Goal: Task Accomplishment & Management: Use online tool/utility

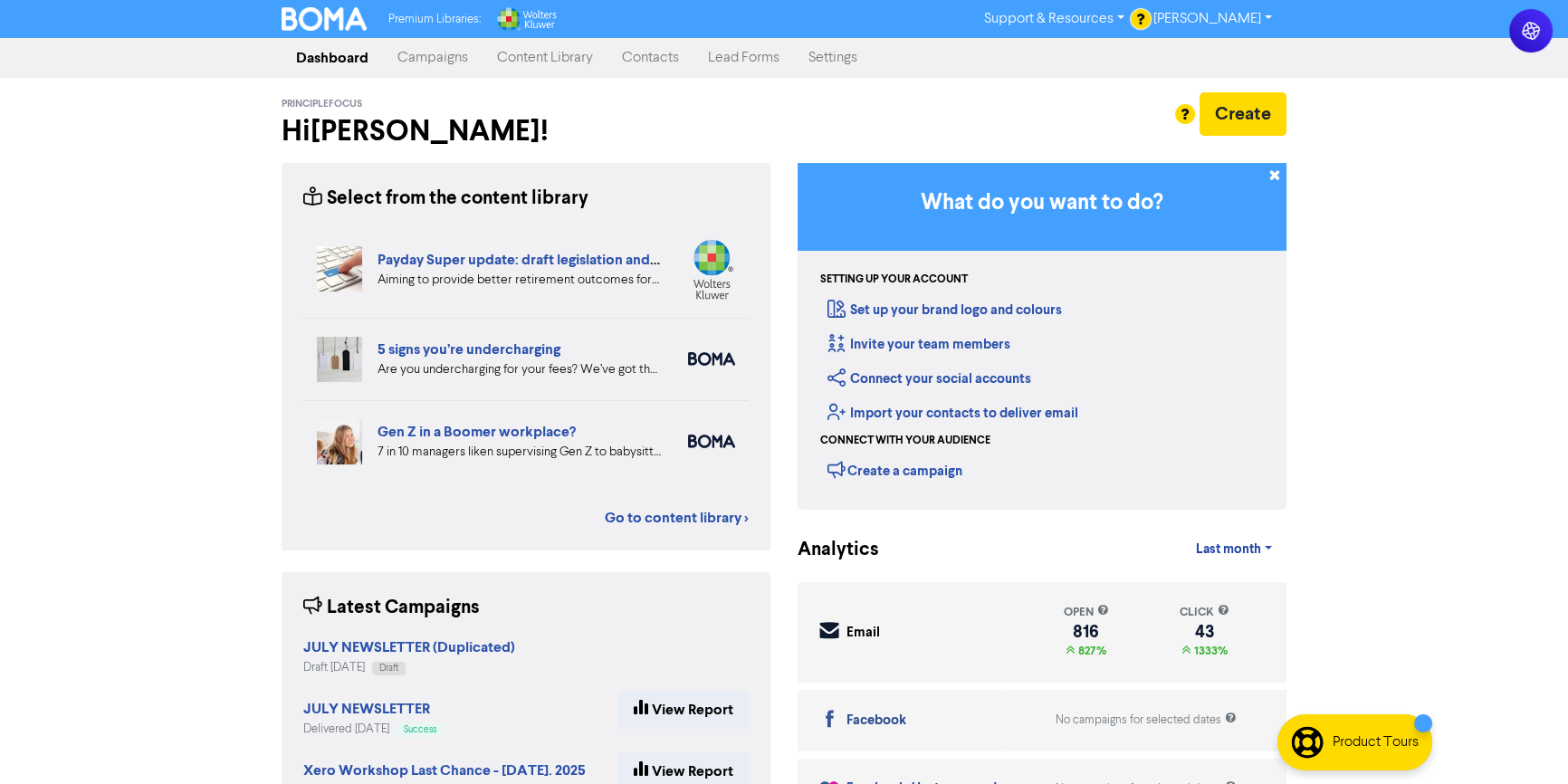
click at [446, 54] on link "Campaigns" at bounding box center [433, 57] width 100 height 36
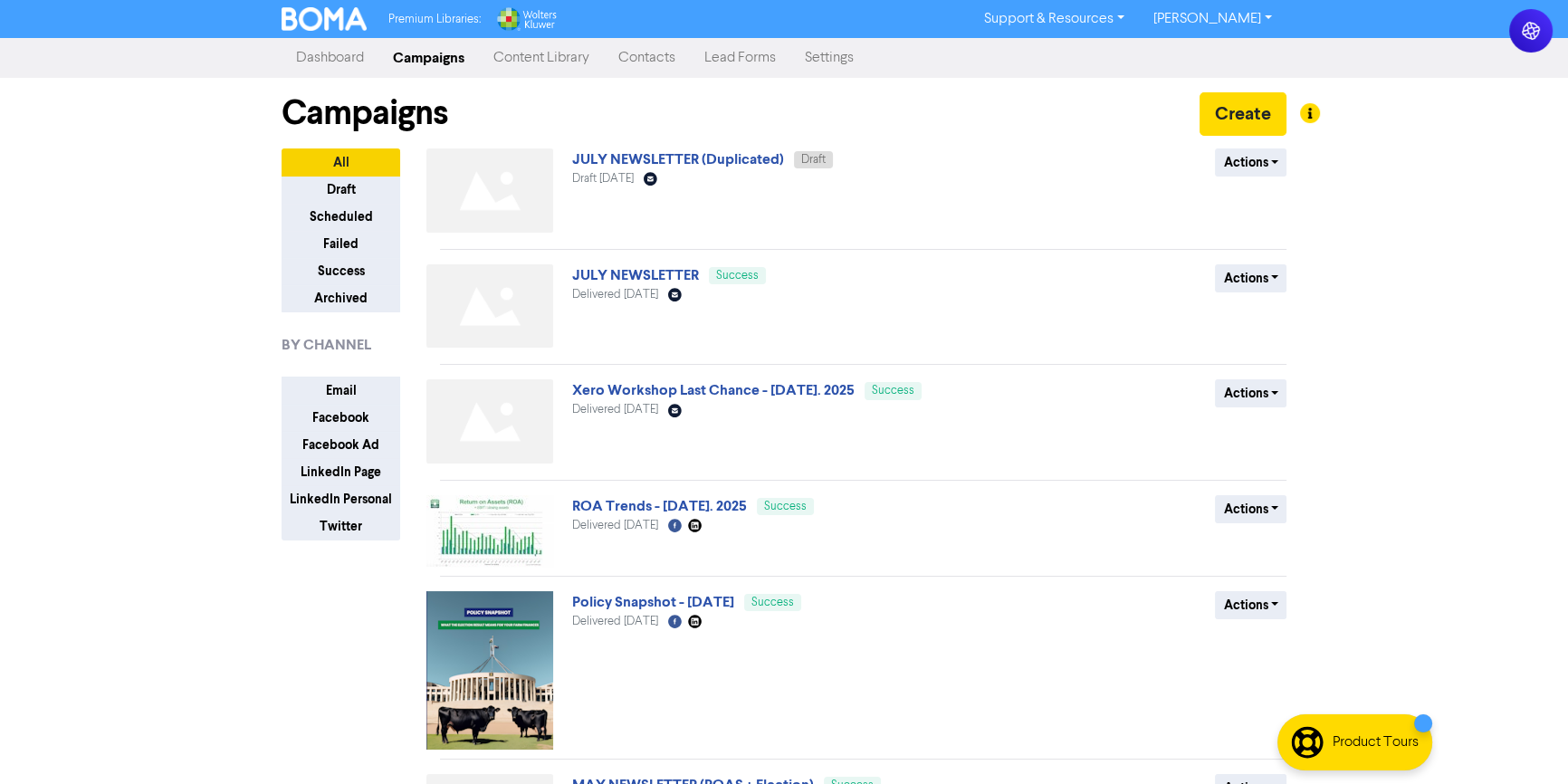
click at [706, 151] on link "JULY NEWSLETTER (Duplicated)" at bounding box center [678, 159] width 212 height 18
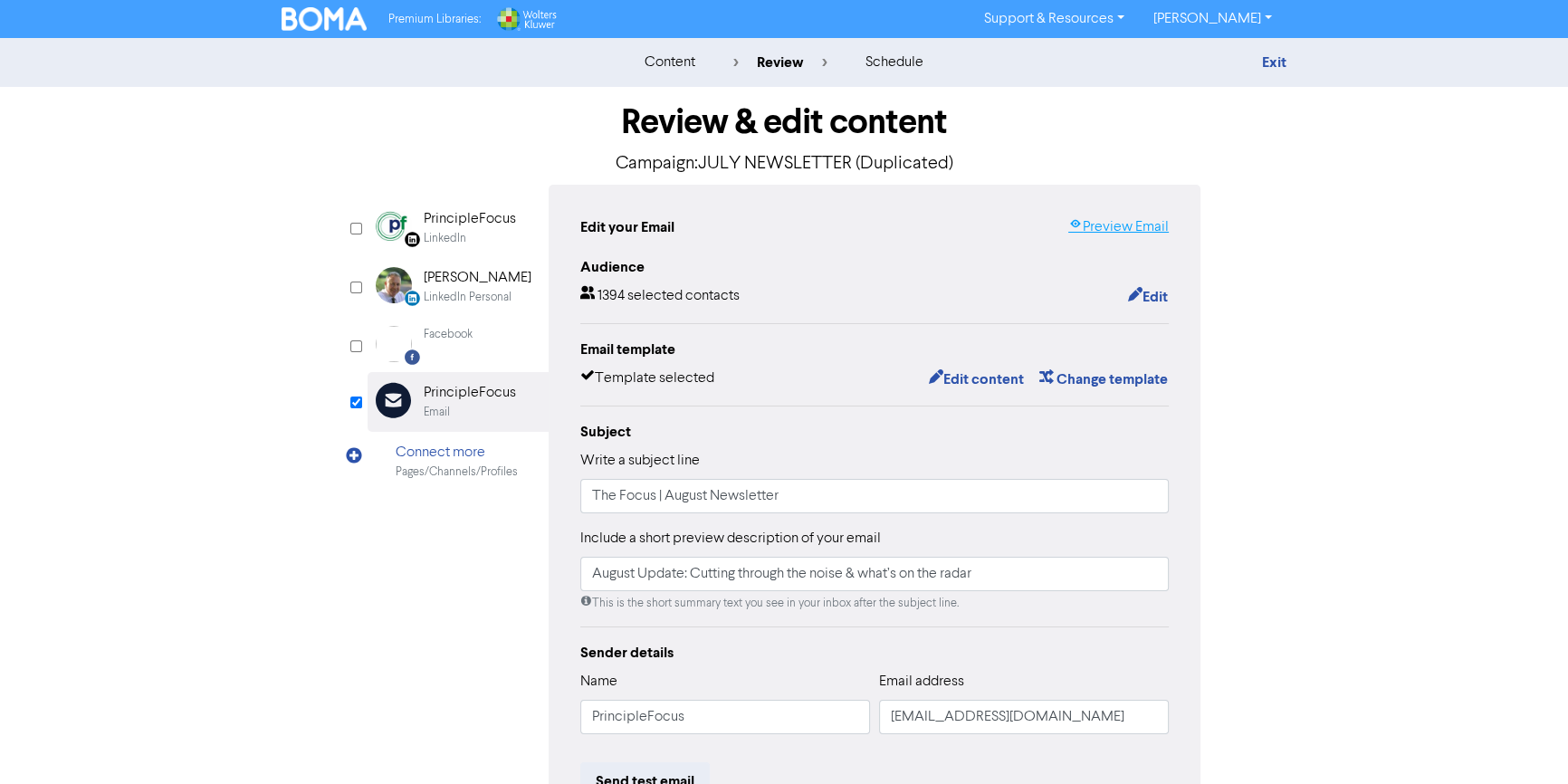
click at [1070, 229] on icon at bounding box center [1075, 227] width 15 height 15
